Goal: Task Accomplishment & Management: Complete application form

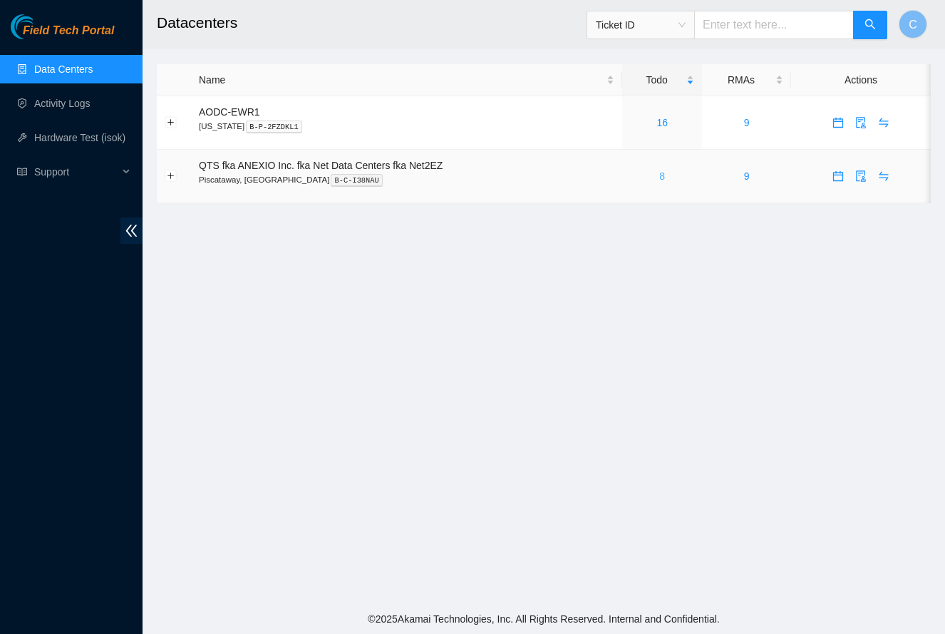
click at [665, 180] on link "8" at bounding box center [662, 175] width 6 height 11
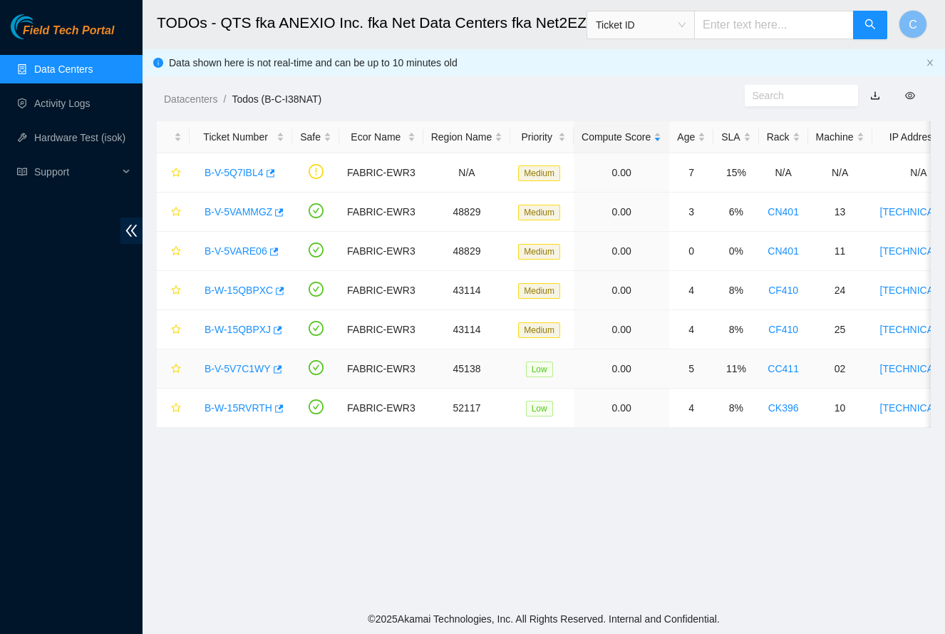
click at [232, 367] on link "B-V-5V7C1WY" at bounding box center [238, 368] width 66 height 11
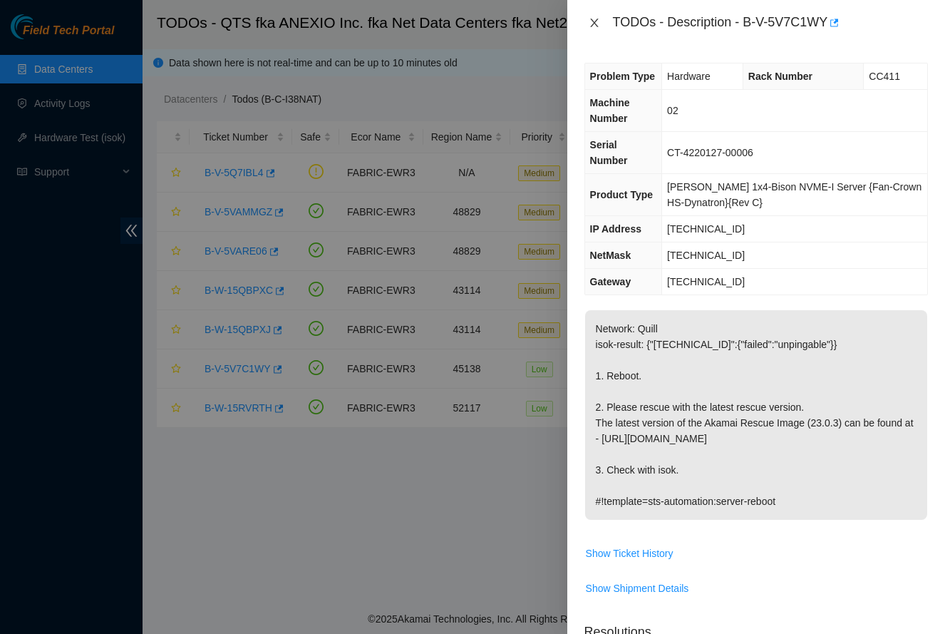
click at [595, 21] on icon "close" at bounding box center [594, 23] width 8 height 9
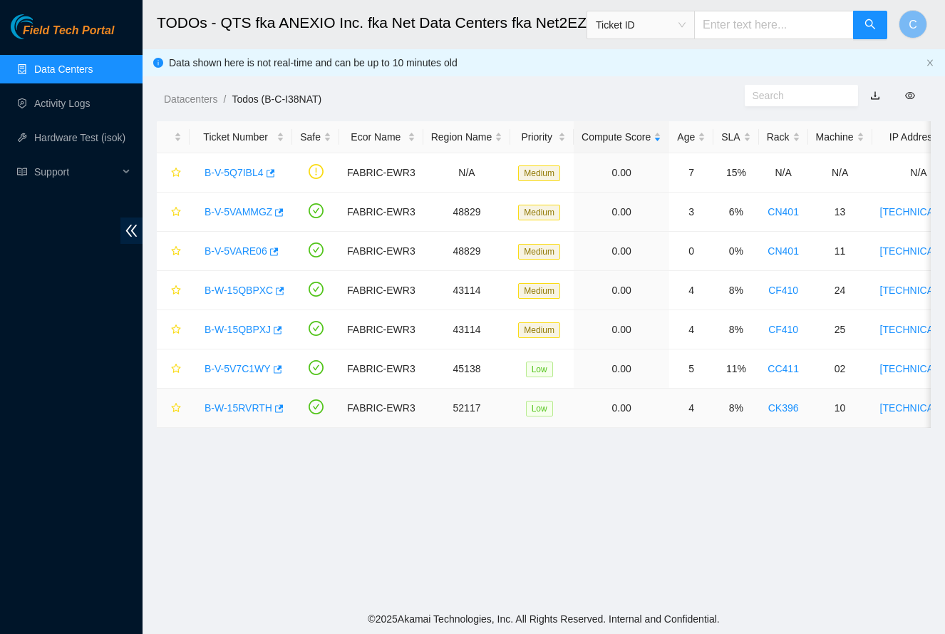
click at [223, 408] on link "B-W-15RVRTH" at bounding box center [239, 407] width 68 height 11
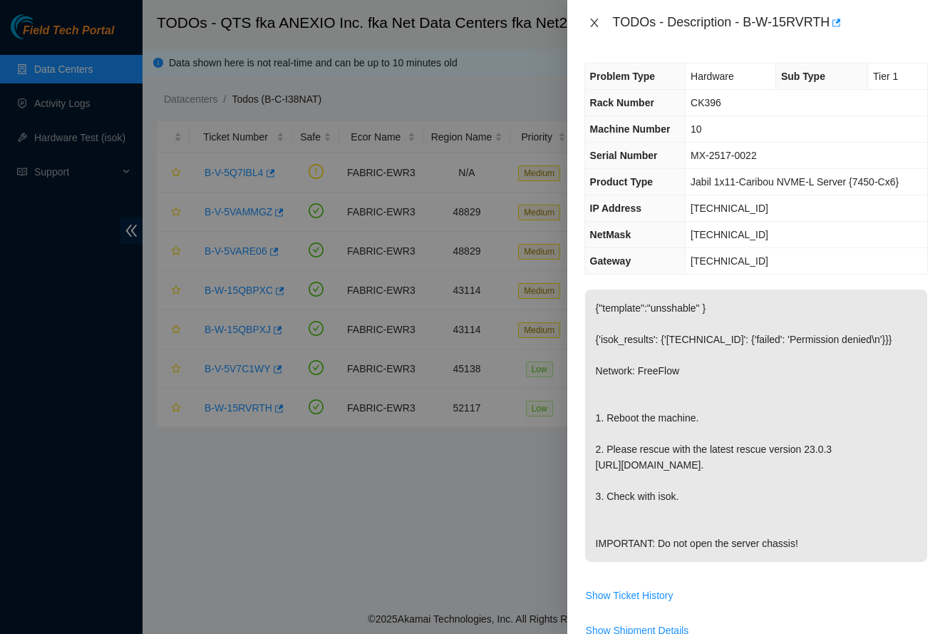
click at [597, 23] on icon "close" at bounding box center [594, 22] width 11 height 11
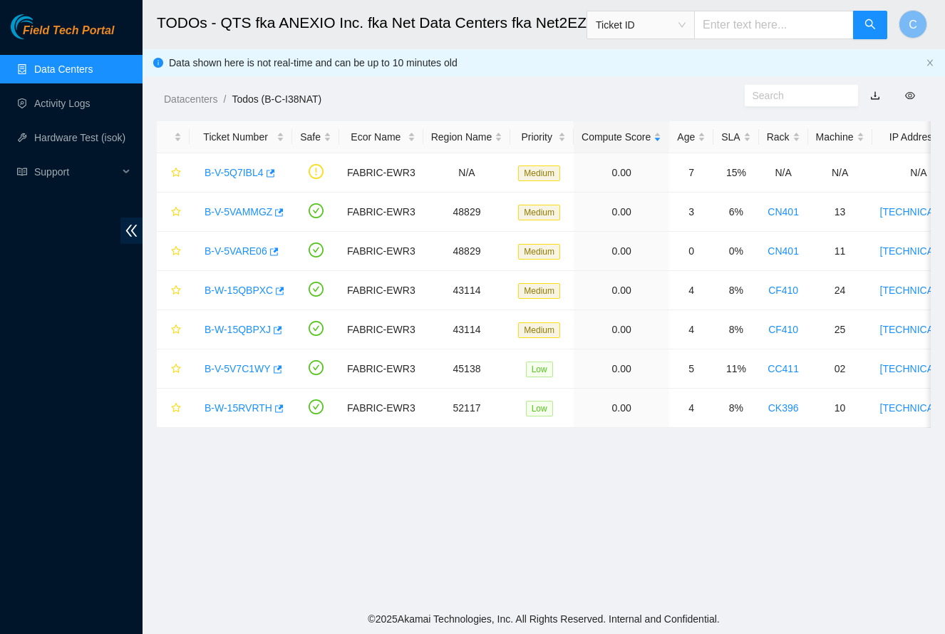
click at [471, 565] on main "TODOs - QTS fka ANEXIO Inc. fka Net Data Centers fka Net2EZ, [GEOGRAPHIC_DATA],…" at bounding box center [544, 302] width 803 height 604
click at [530, 531] on main "TODOs - QTS fka ANEXIO Inc. fka Net Data Centers fka Net2EZ, [GEOGRAPHIC_DATA],…" at bounding box center [544, 302] width 803 height 604
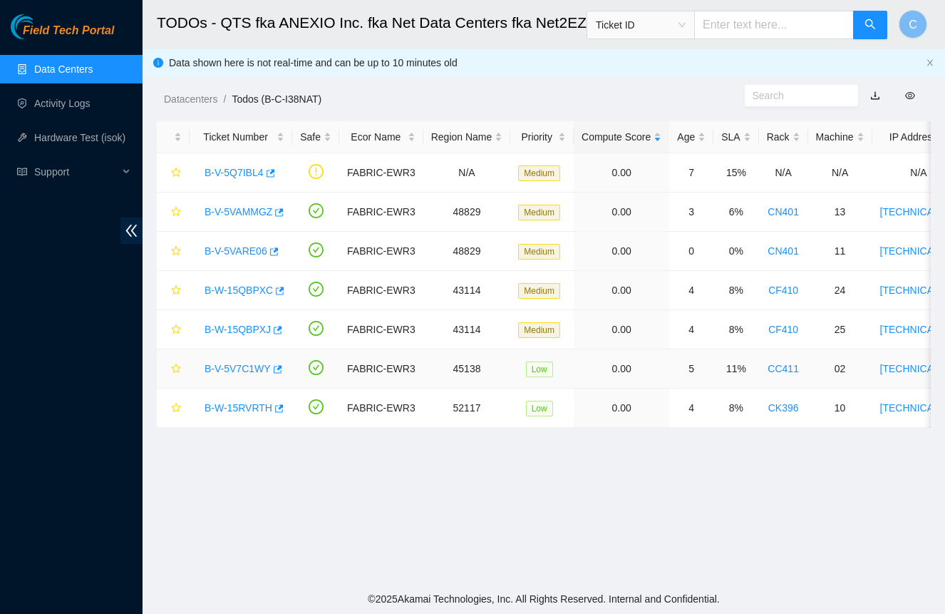
click at [247, 366] on link "B-V-5V7C1WY" at bounding box center [238, 368] width 66 height 11
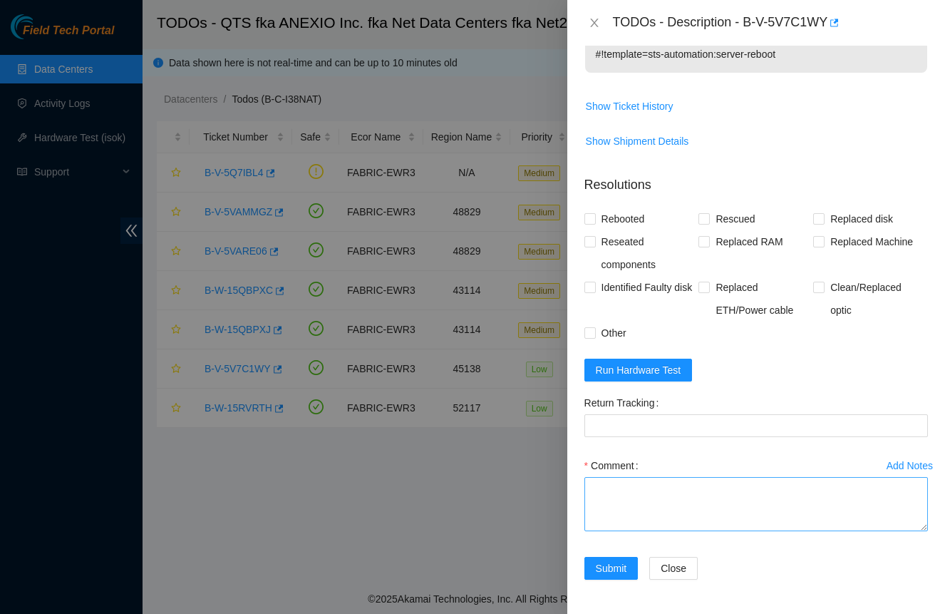
scroll to position [463, 0]
click at [739, 502] on textarea "Comment" at bounding box center [757, 504] width 344 height 54
paste textarea "-Safely powered down node. -Rescued and rebooted. -Configured and rebooted. -Ra…"
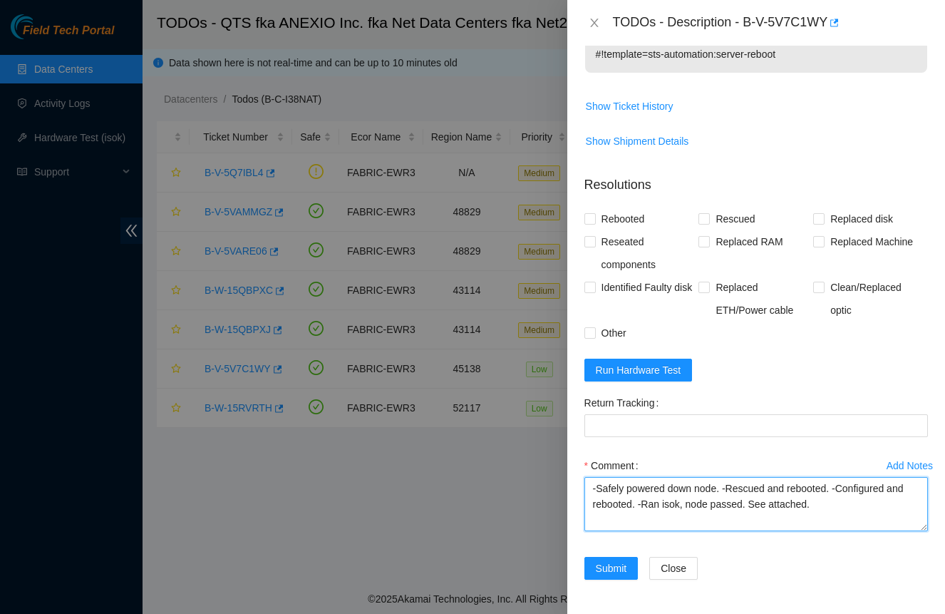
click at [706, 490] on textarea "-Safely powered down node. -Rescued and rebooted. -Configured and rebooted. -Ra…" at bounding box center [757, 504] width 344 height 54
click at [706, 505] on textarea "-Safely powered down. -Rescued and rebooted. -Configured and rebooted. -Ran iso…" at bounding box center [757, 504] width 344 height 54
type textarea "-Safely powered down. -Rescued and rebooted. -Configured and rebooted. -Ran iso…"
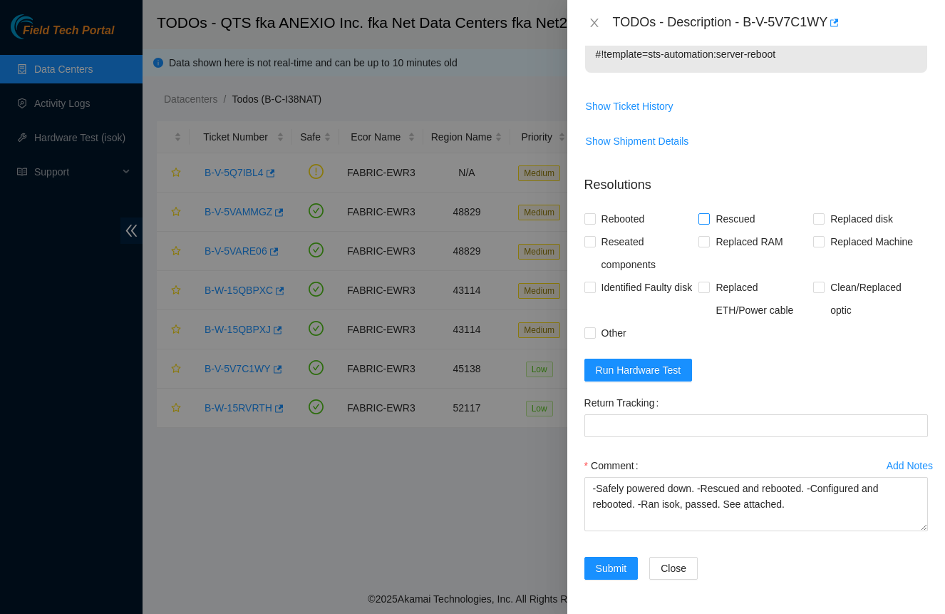
click at [730, 222] on span "Rescued" at bounding box center [735, 218] width 51 height 23
click at [709, 222] on input "Rescued" at bounding box center [704, 218] width 10 height 10
checkbox input "true"
click at [812, 500] on textarea "-Safely powered down. -Rescued and rebooted. -Configured and rebooted. -Ran iso…" at bounding box center [757, 504] width 344 height 54
click at [649, 368] on span "Run Hardware Test" at bounding box center [639, 370] width 86 height 16
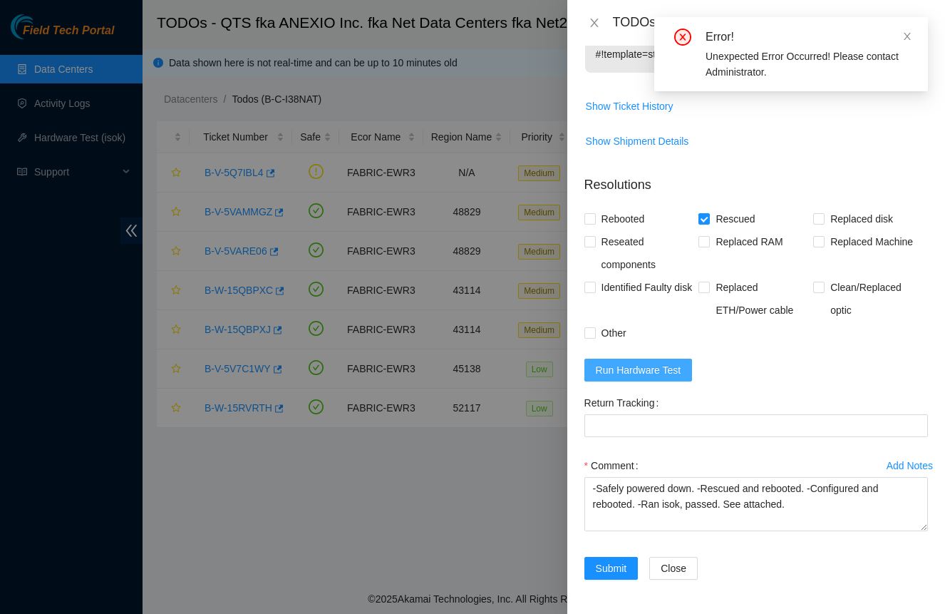
click at [677, 366] on span "Run Hardware Test" at bounding box center [639, 370] width 86 height 16
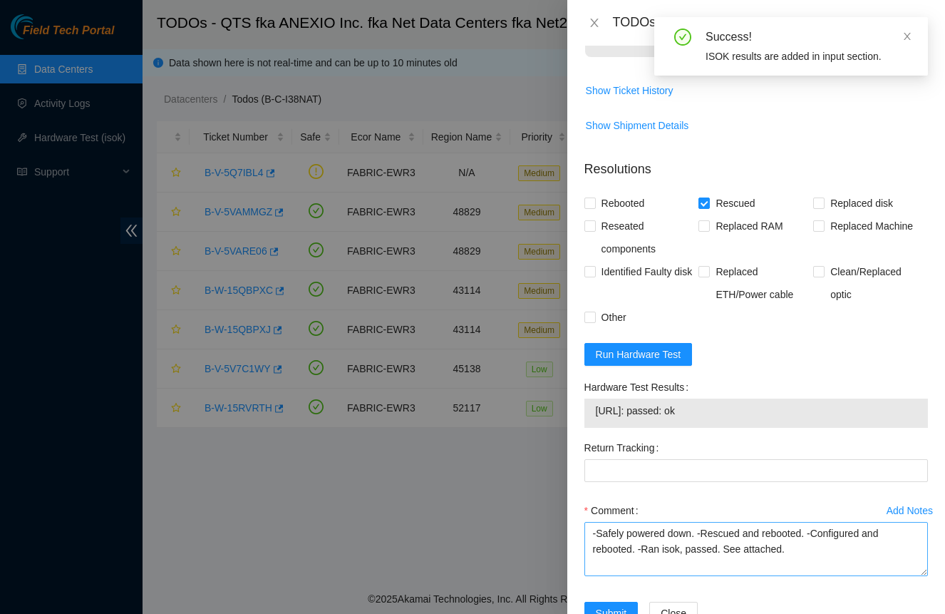
scroll to position [523, 0]
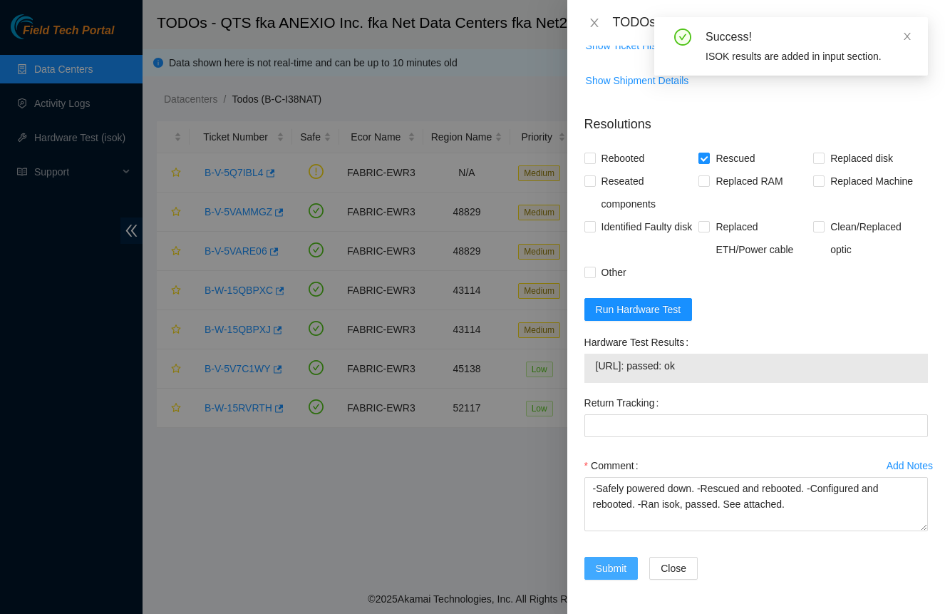
click at [610, 570] on span "Submit" at bounding box center [611, 568] width 31 height 16
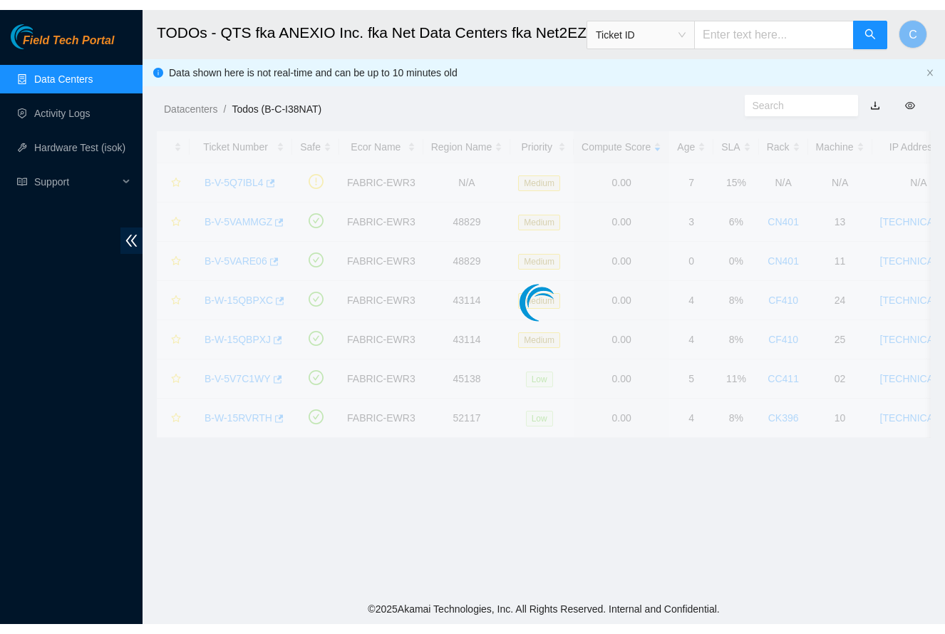
scroll to position [182, 0]
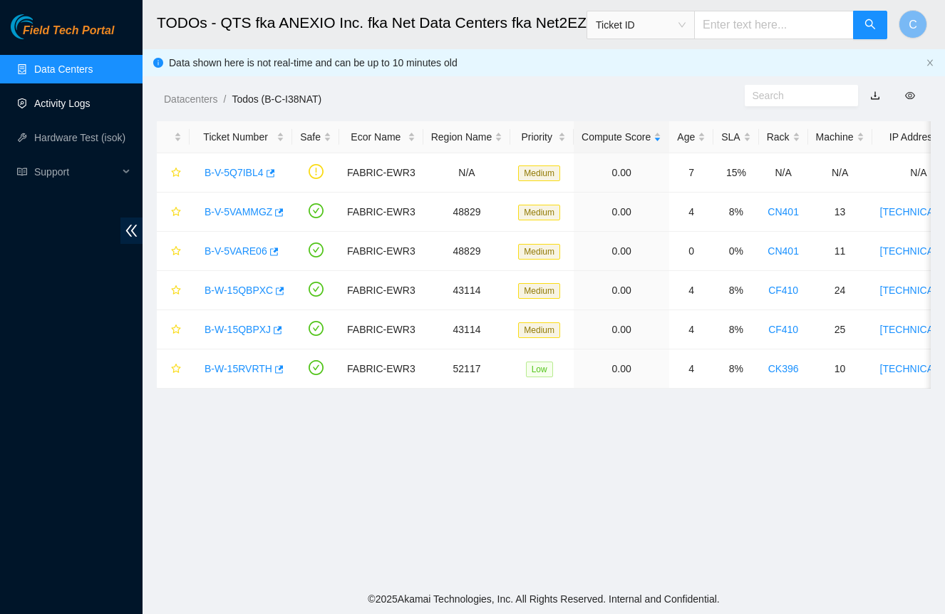
click at [41, 98] on link "Activity Logs" at bounding box center [62, 103] width 56 height 11
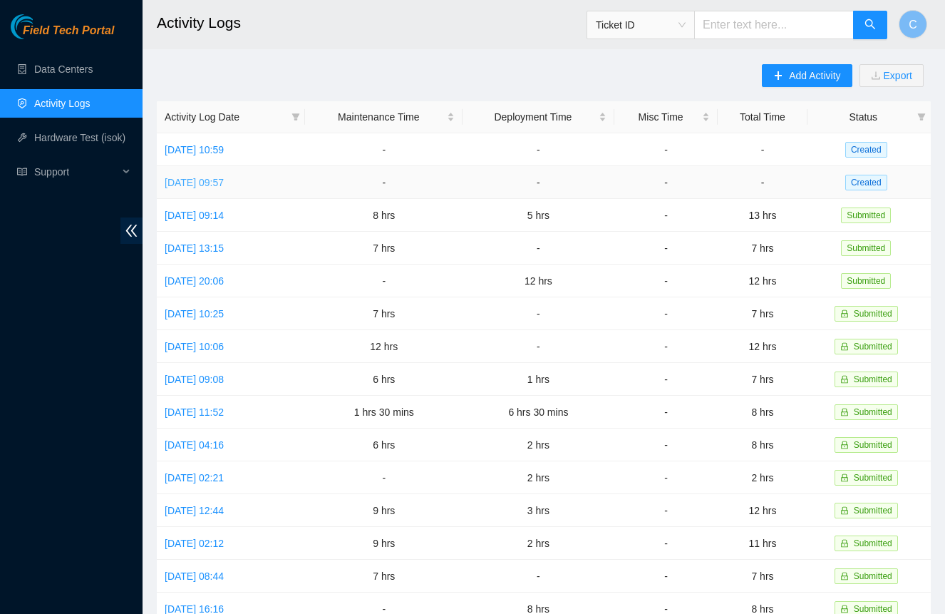
click at [215, 185] on link "[DATE] 09:57" at bounding box center [194, 182] width 59 height 11
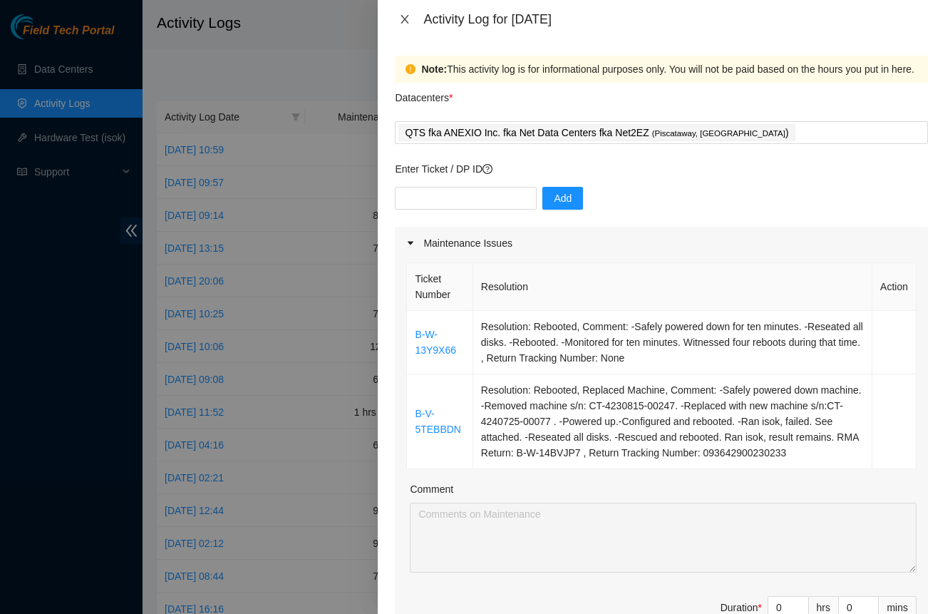
click at [410, 22] on icon "close" at bounding box center [404, 19] width 11 height 11
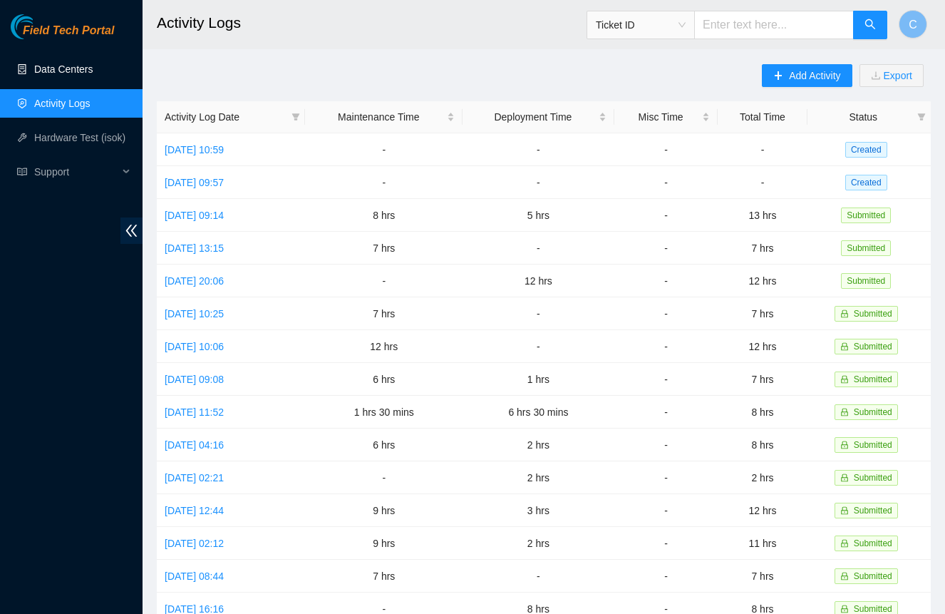
click at [83, 65] on link "Data Centers" at bounding box center [63, 68] width 58 height 11
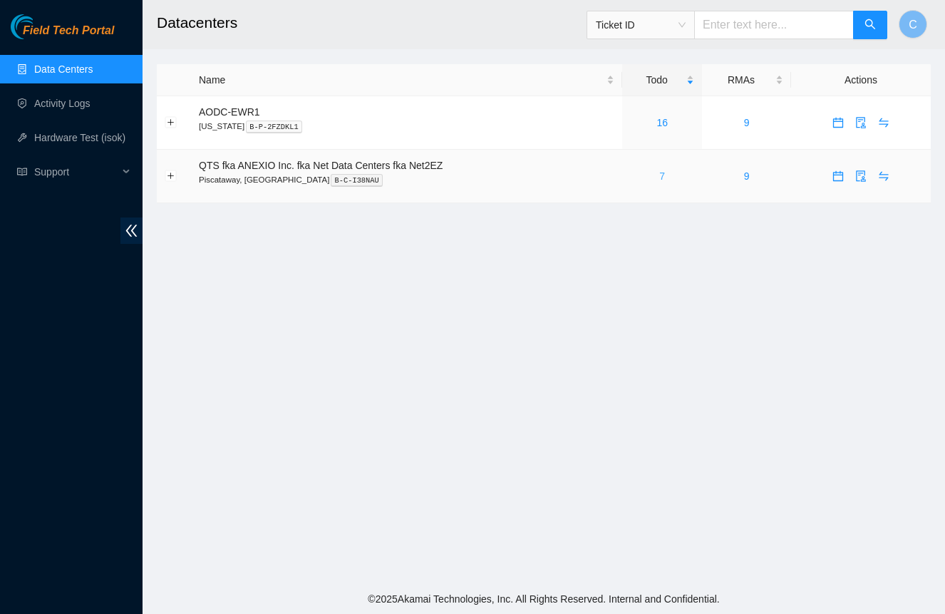
click at [665, 172] on link "7" at bounding box center [662, 175] width 6 height 11
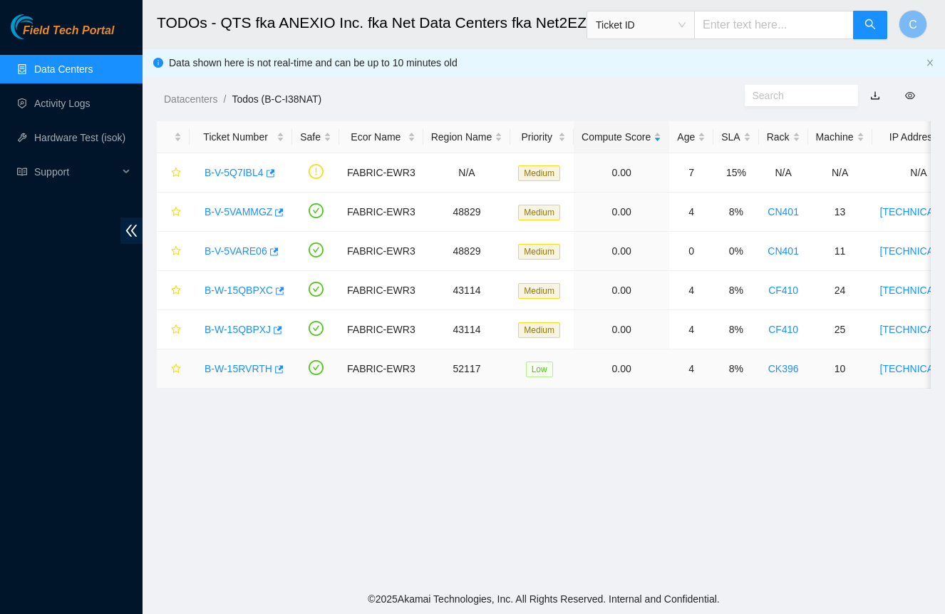
click at [245, 371] on link "B-W-15RVRTH" at bounding box center [239, 368] width 68 height 11
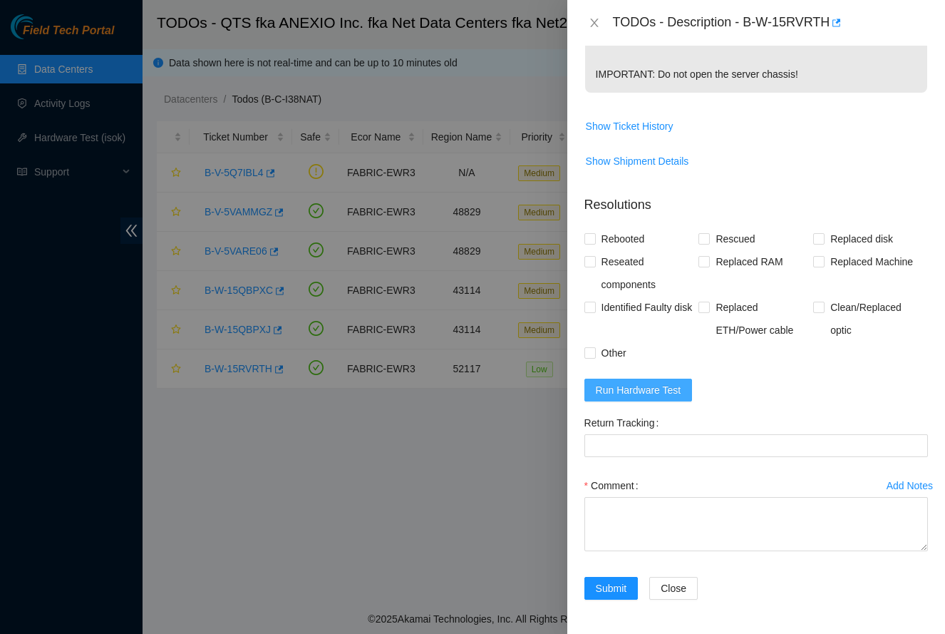
scroll to position [500, 0]
click at [644, 396] on span "Run Hardware Test" at bounding box center [639, 390] width 86 height 16
click at [706, 238] on input "Rescued" at bounding box center [704, 238] width 10 height 10
checkbox input "true"
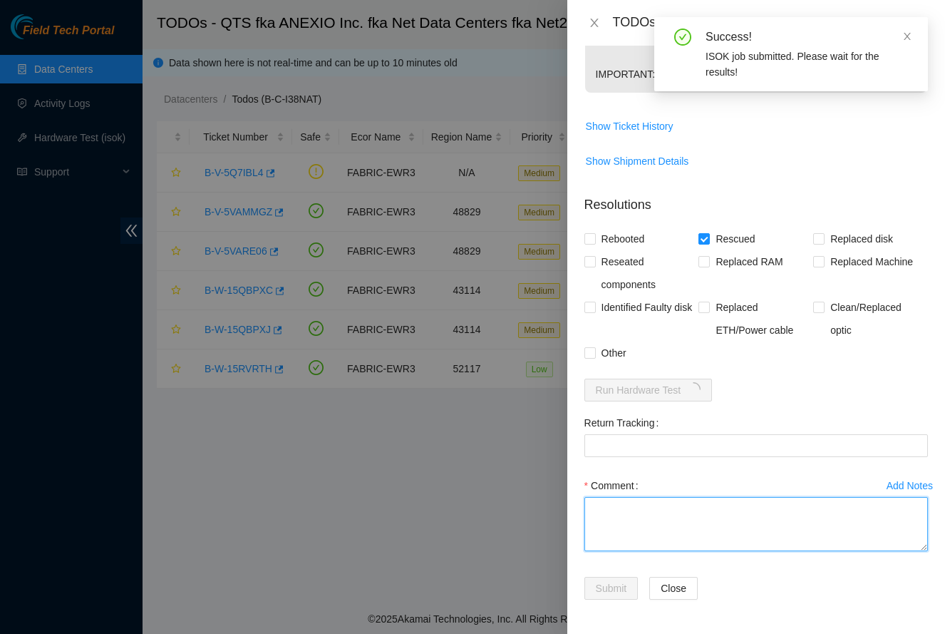
click at [627, 530] on textarea "Comment" at bounding box center [757, 524] width 344 height 54
paste textarea "-Safely powered down node. -Rescued and rebooted. -Configured and rebooted. -Ra…"
click at [709, 505] on textarea "-Safely powered down node. -Rescued and rebooted. -Configured and rebooted. -Ra…" at bounding box center [757, 524] width 344 height 54
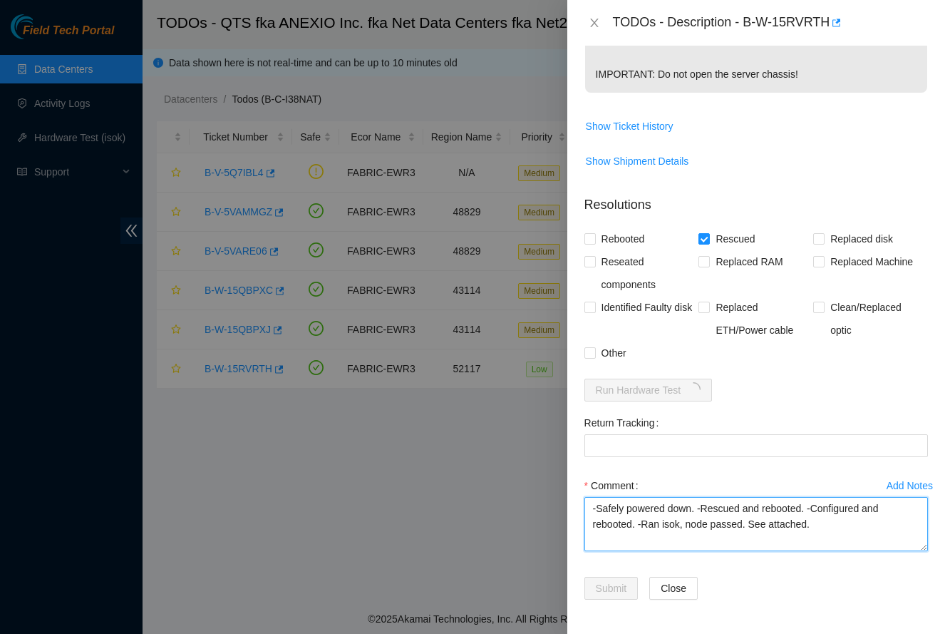
click at [701, 521] on textarea "-Safely powered down. -Rescued and rebooted. -Configured and rebooted. -Ran iso…" at bounding box center [757, 524] width 344 height 54
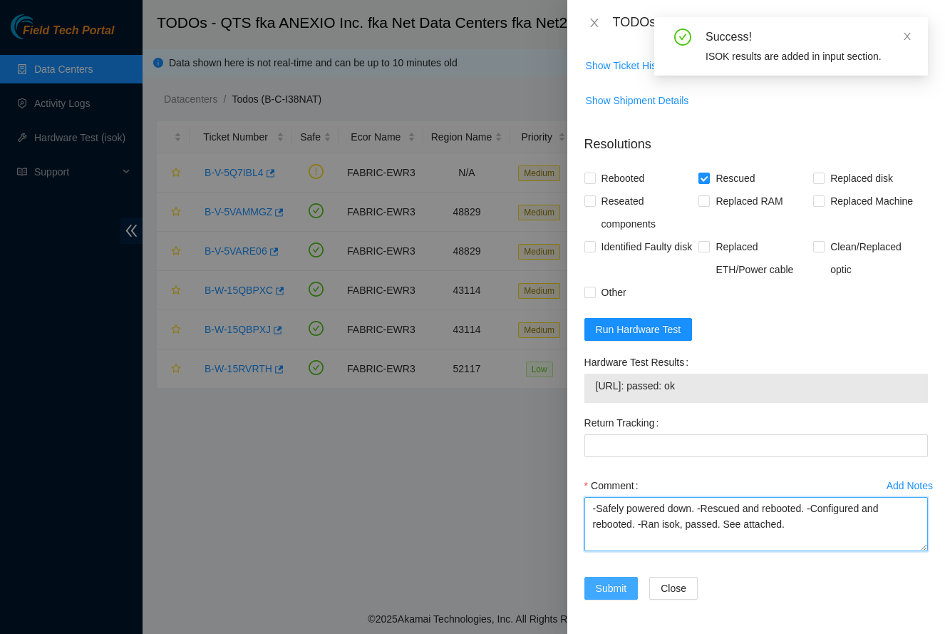
scroll to position [561, 0]
type textarea "-Safely powered down. -Rescued and rebooted. -Configured and rebooted. -Ran iso…"
click at [592, 592] on button "Submit" at bounding box center [612, 588] width 54 height 23
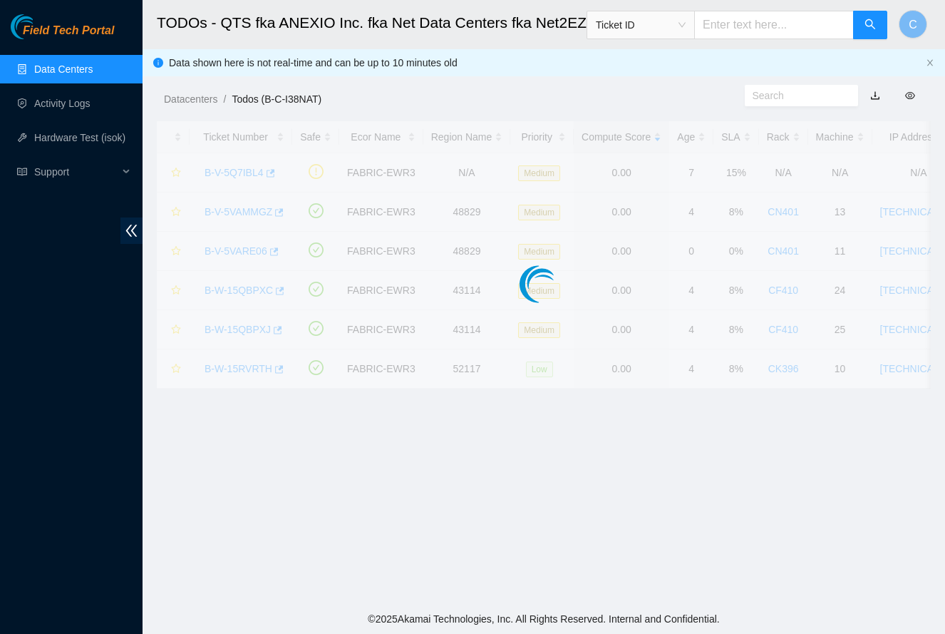
scroll to position [162, 0]
